Goal: Information Seeking & Learning: Learn about a topic

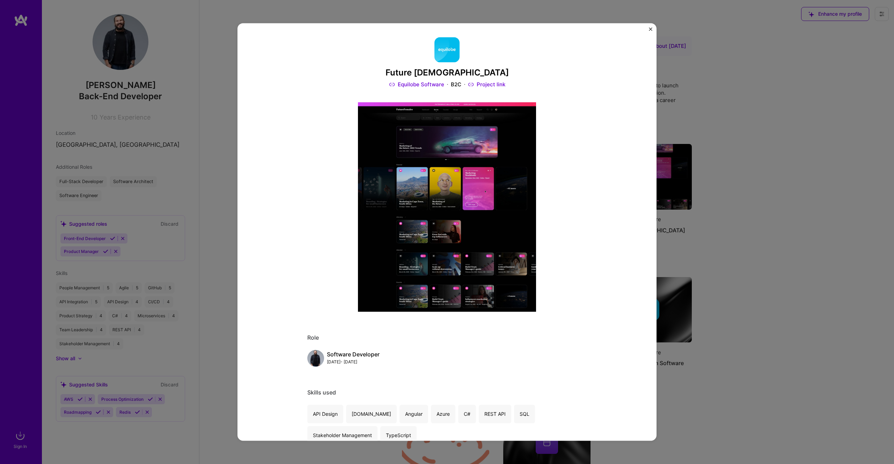
scroll to position [221, 0]
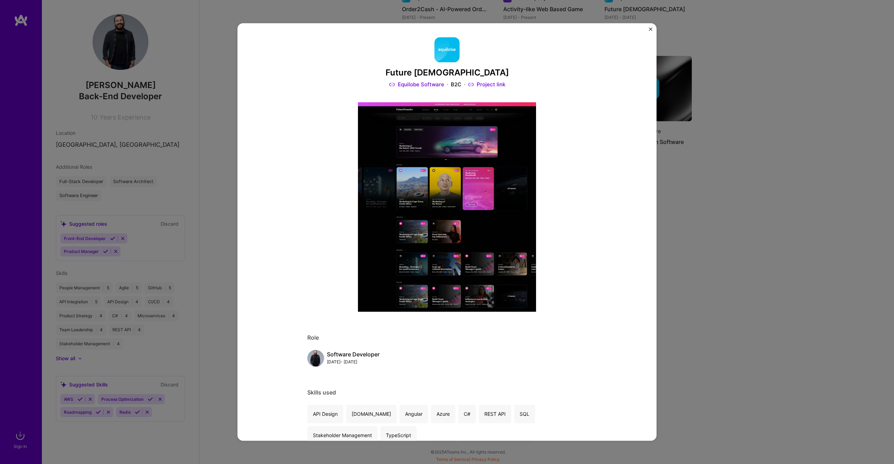
click at [650, 31] on button "Close" at bounding box center [650, 30] width 3 height 7
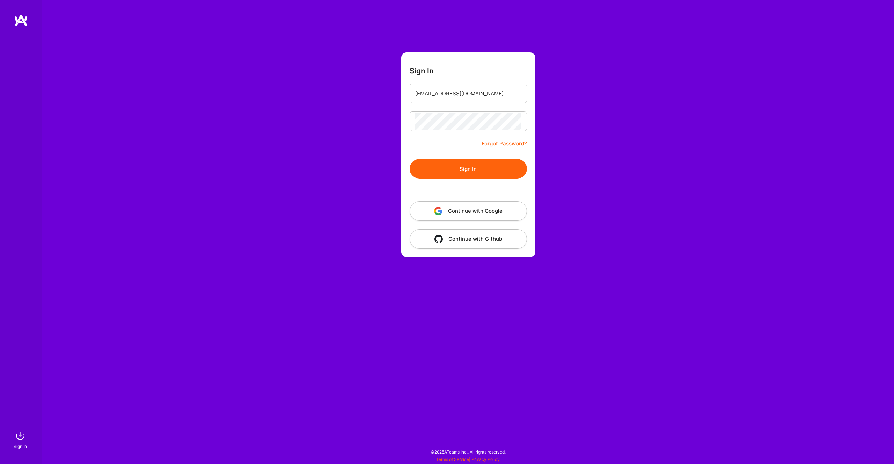
click at [479, 176] on button "Sign In" at bounding box center [468, 169] width 117 height 20
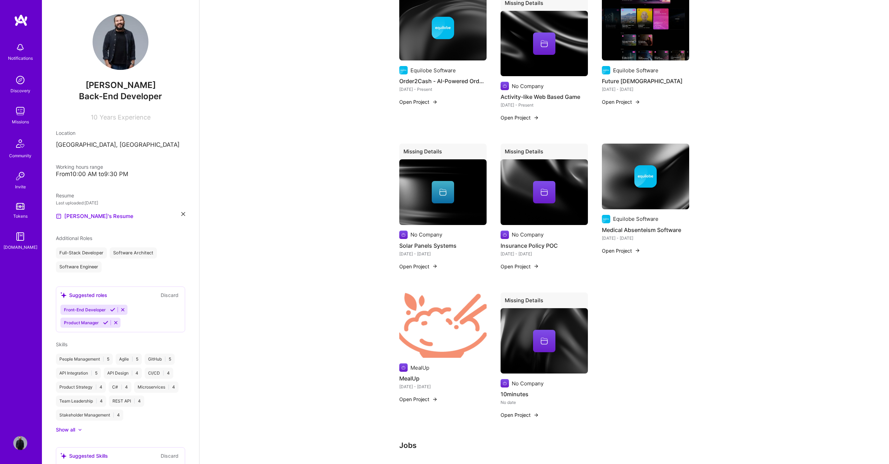
scroll to position [371, 0]
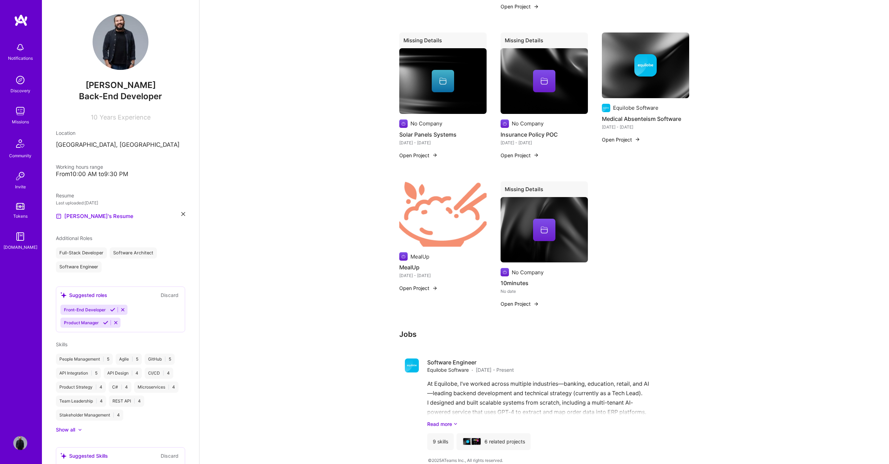
click at [15, 112] on img at bounding box center [20, 111] width 14 height 14
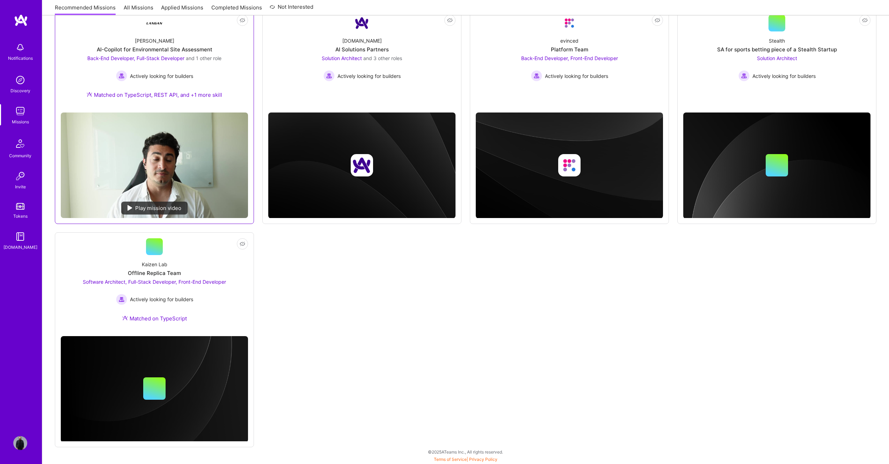
scroll to position [31, 0]
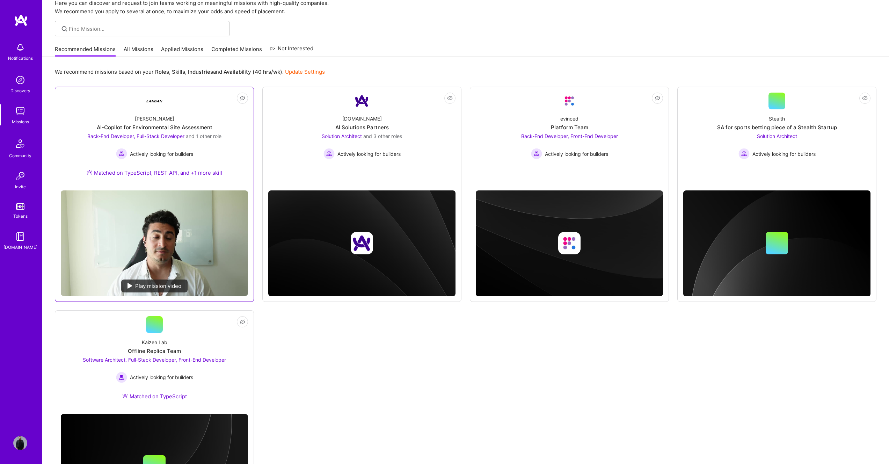
click at [167, 118] on div "[PERSON_NAME]-Copilot for Environmental Site Assessment Back-End Developer, Ful…" at bounding box center [154, 146] width 187 height 75
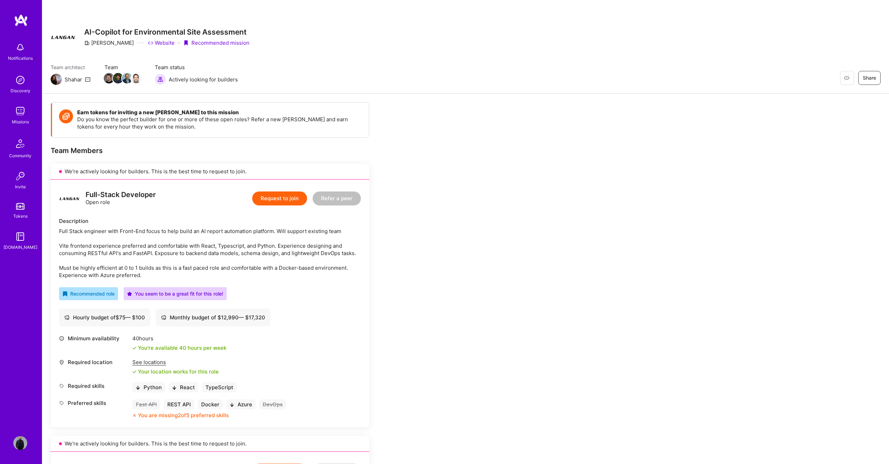
click at [17, 27] on div "Notifications Discovery Missions Community Invite Tokens [DOMAIN_NAME]" at bounding box center [21, 220] width 42 height 412
